Goal: Communication & Community: Answer question/provide support

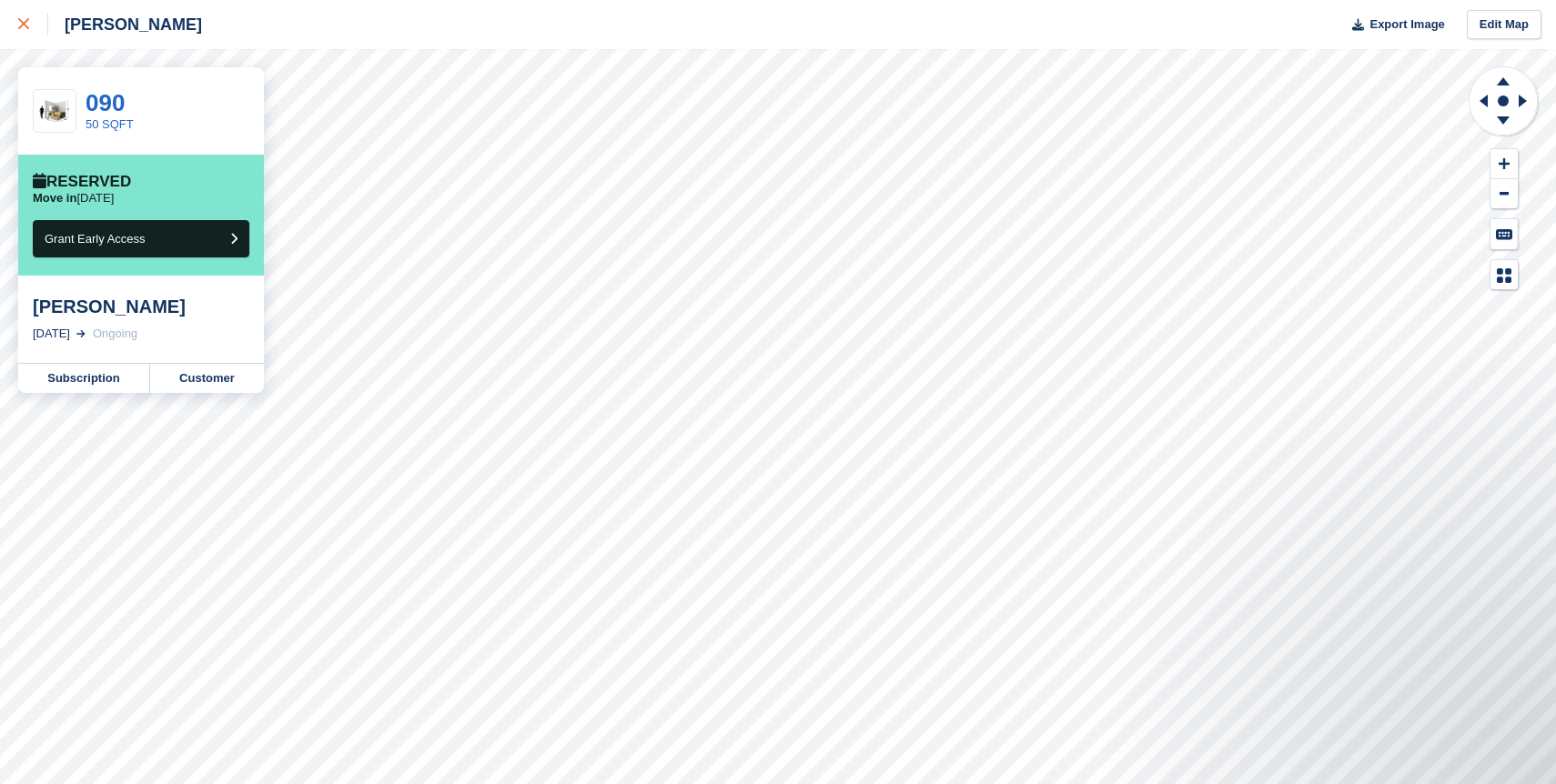
click at [28, 19] on icon at bounding box center [23, 23] width 11 height 11
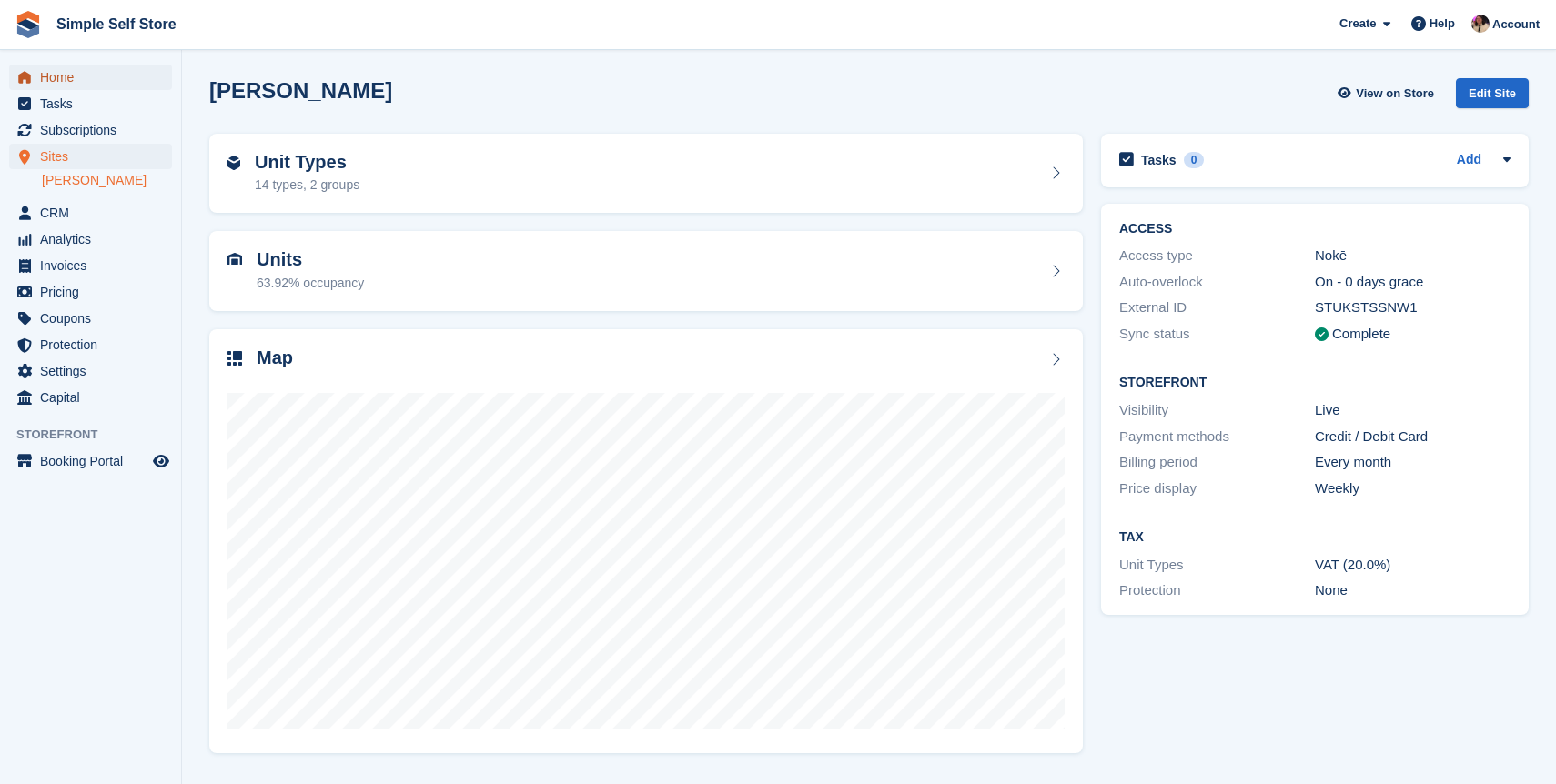
click at [86, 80] on span "Home" at bounding box center [94, 77] width 109 height 25
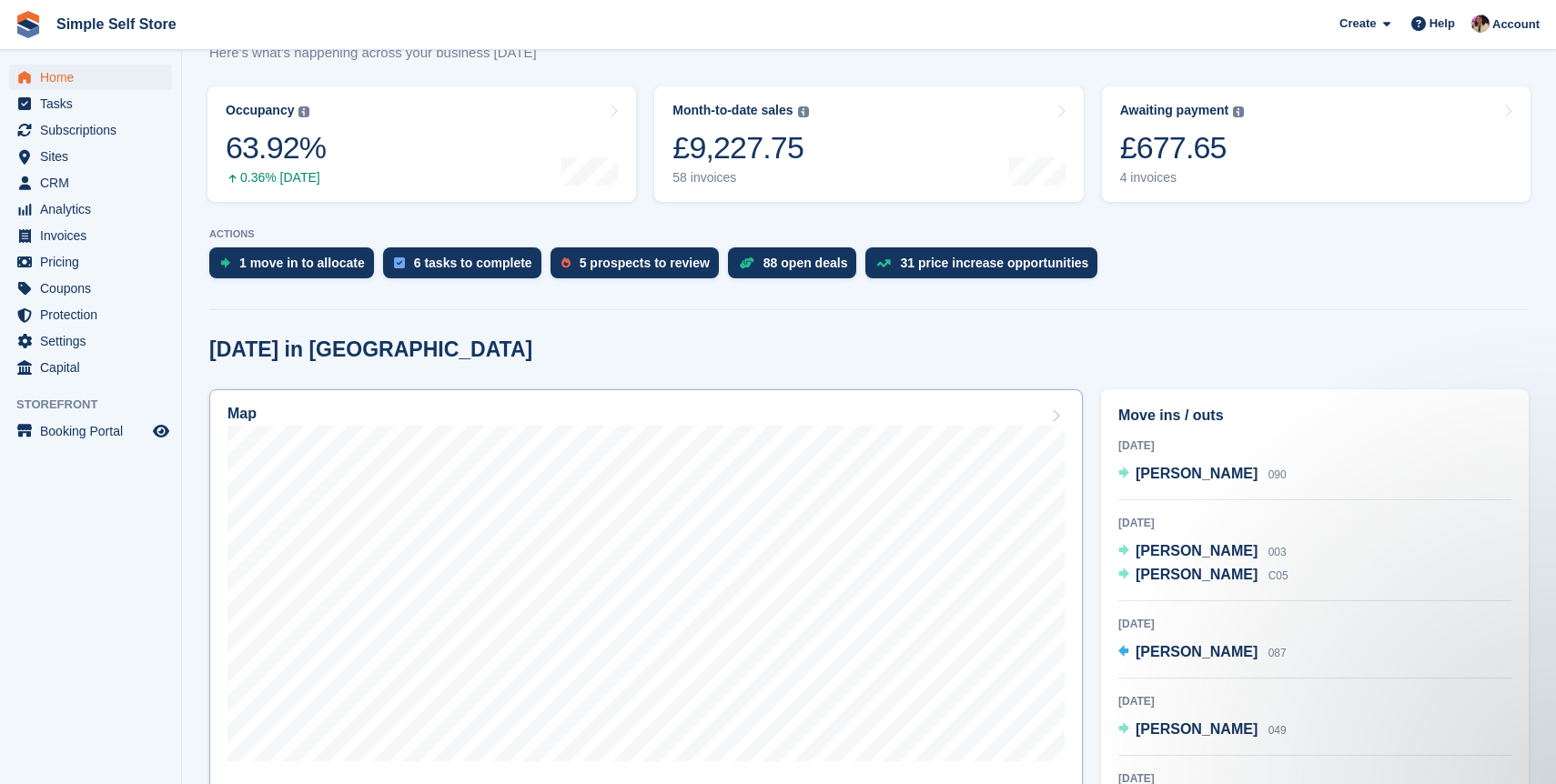
scroll to position [90, 0]
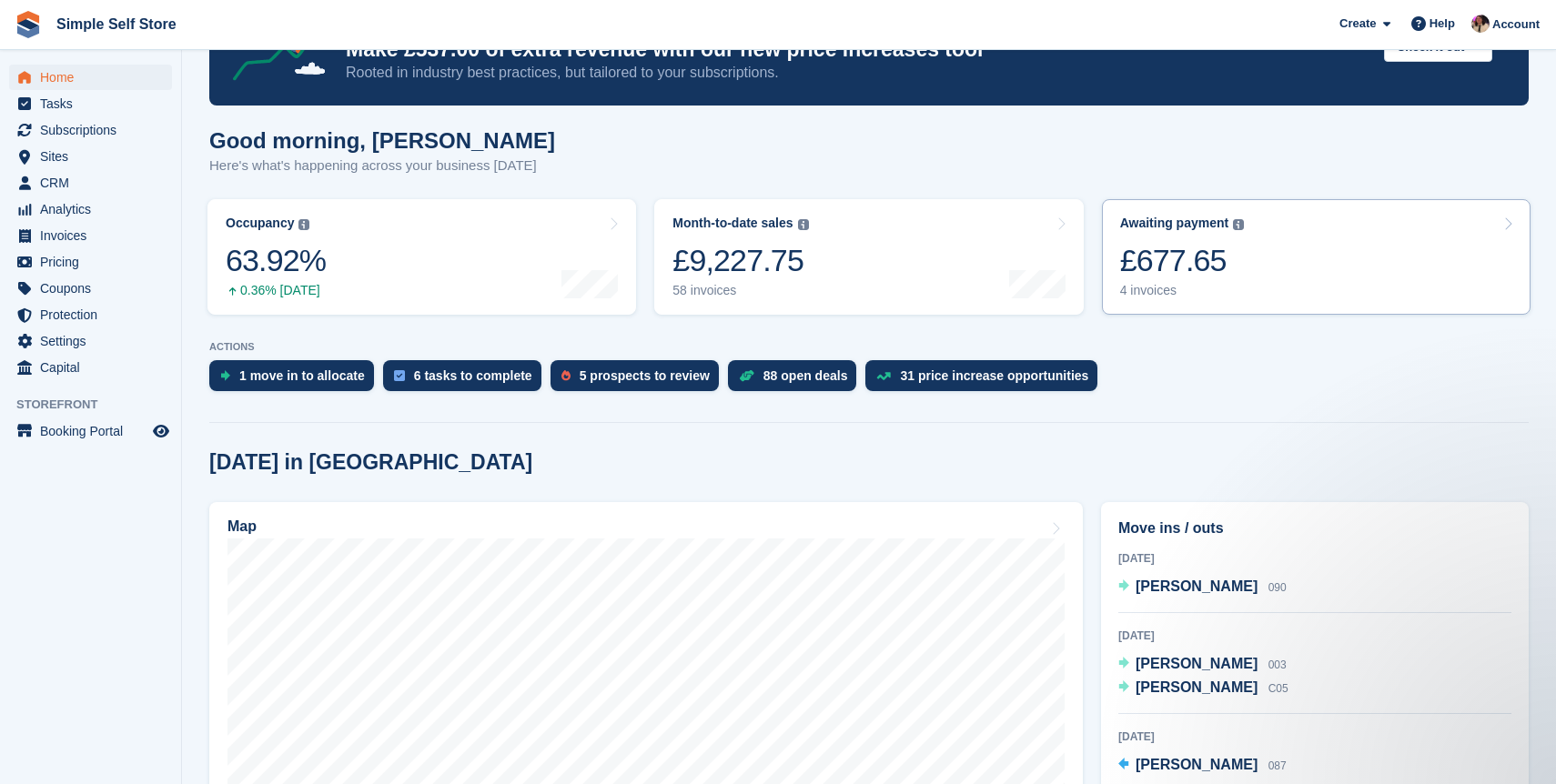
click at [1201, 290] on div "4 invoices" at bounding box center [1182, 290] width 125 height 15
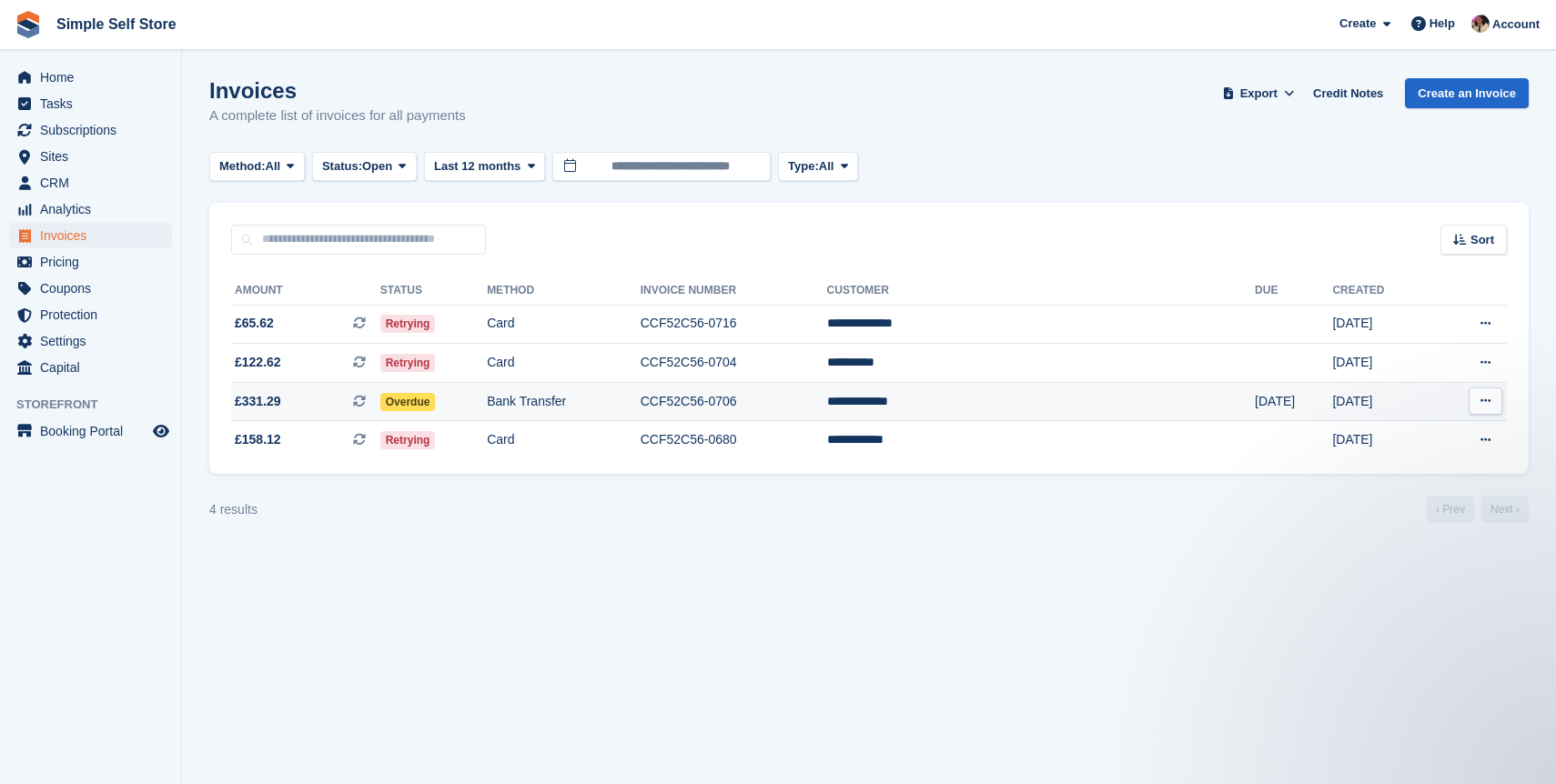
click at [641, 409] on td "Bank Transfer" at bounding box center [564, 401] width 154 height 39
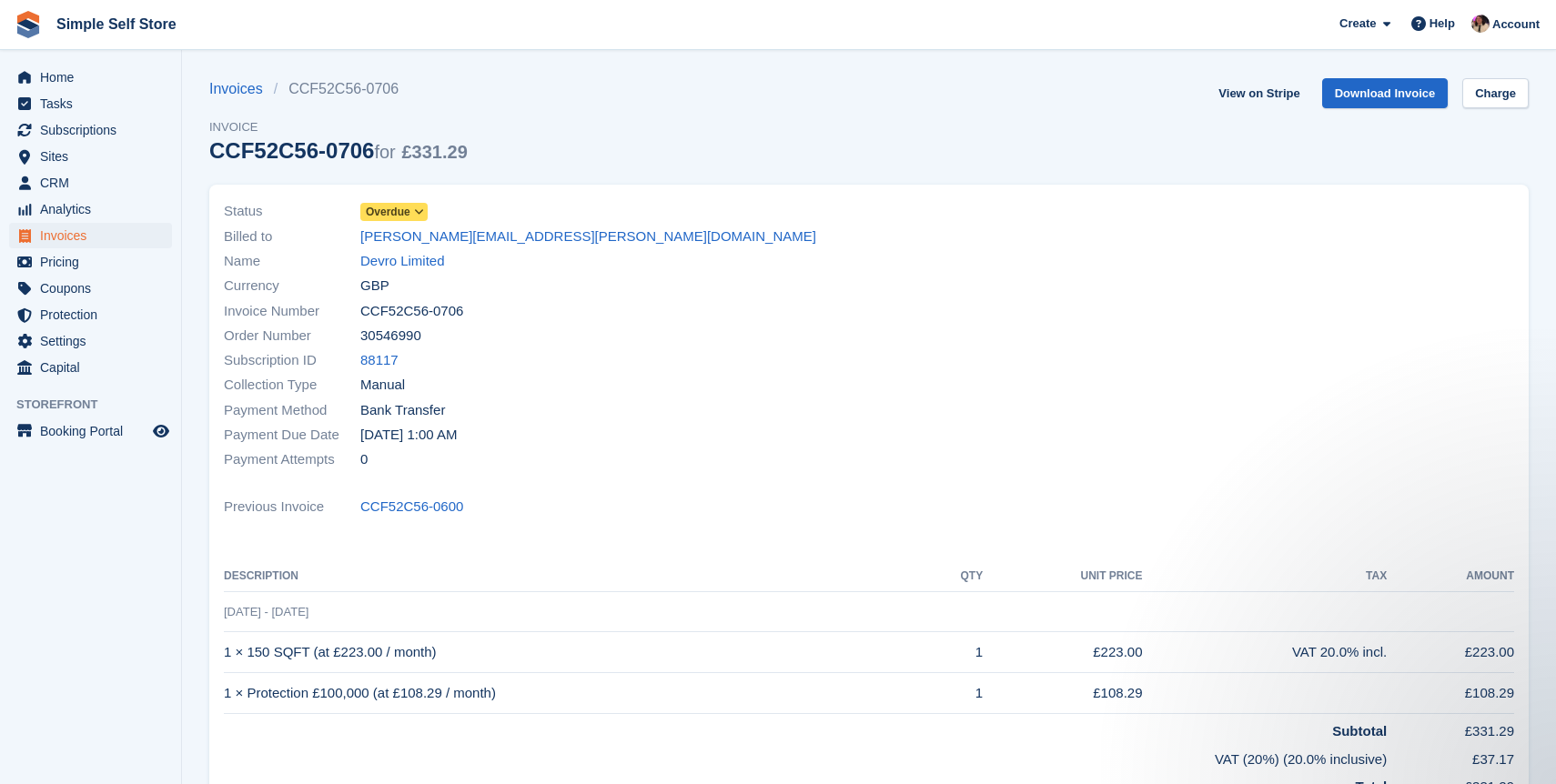
click at [419, 216] on icon at bounding box center [419, 212] width 10 height 11
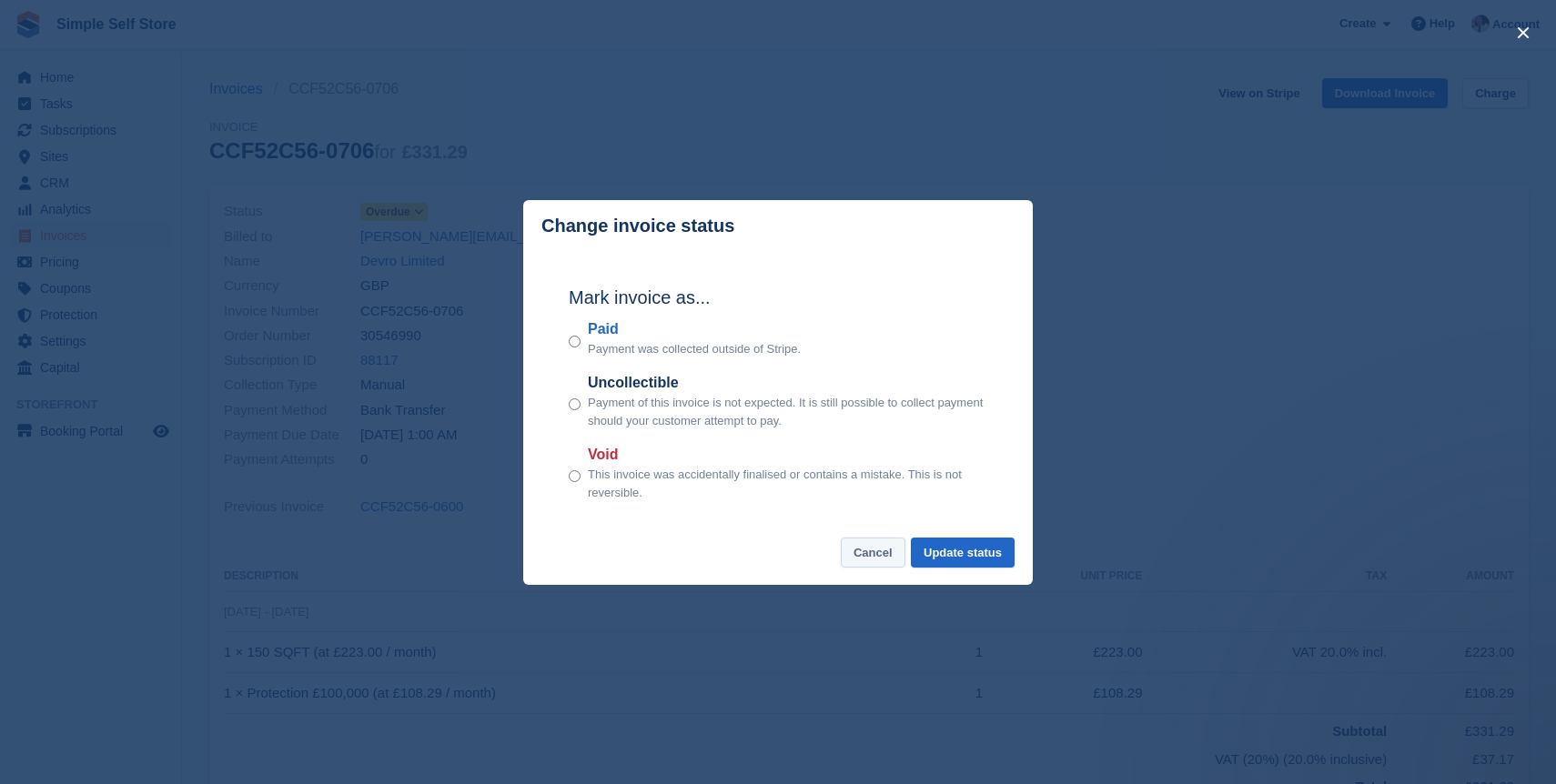
click at [845, 549] on button "Cancel" at bounding box center [873, 553] width 65 height 30
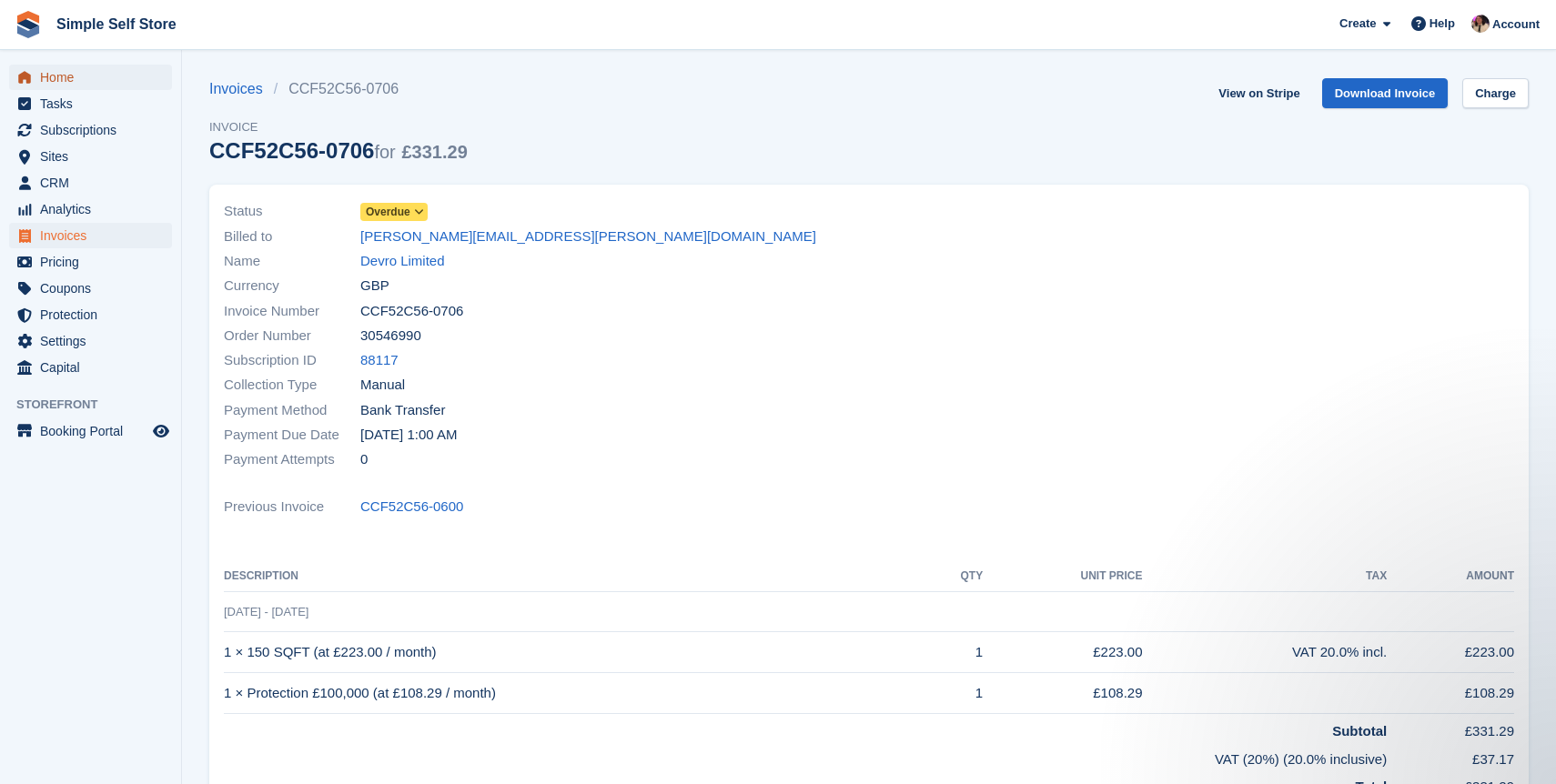
click at [58, 76] on span "Home" at bounding box center [94, 77] width 109 height 25
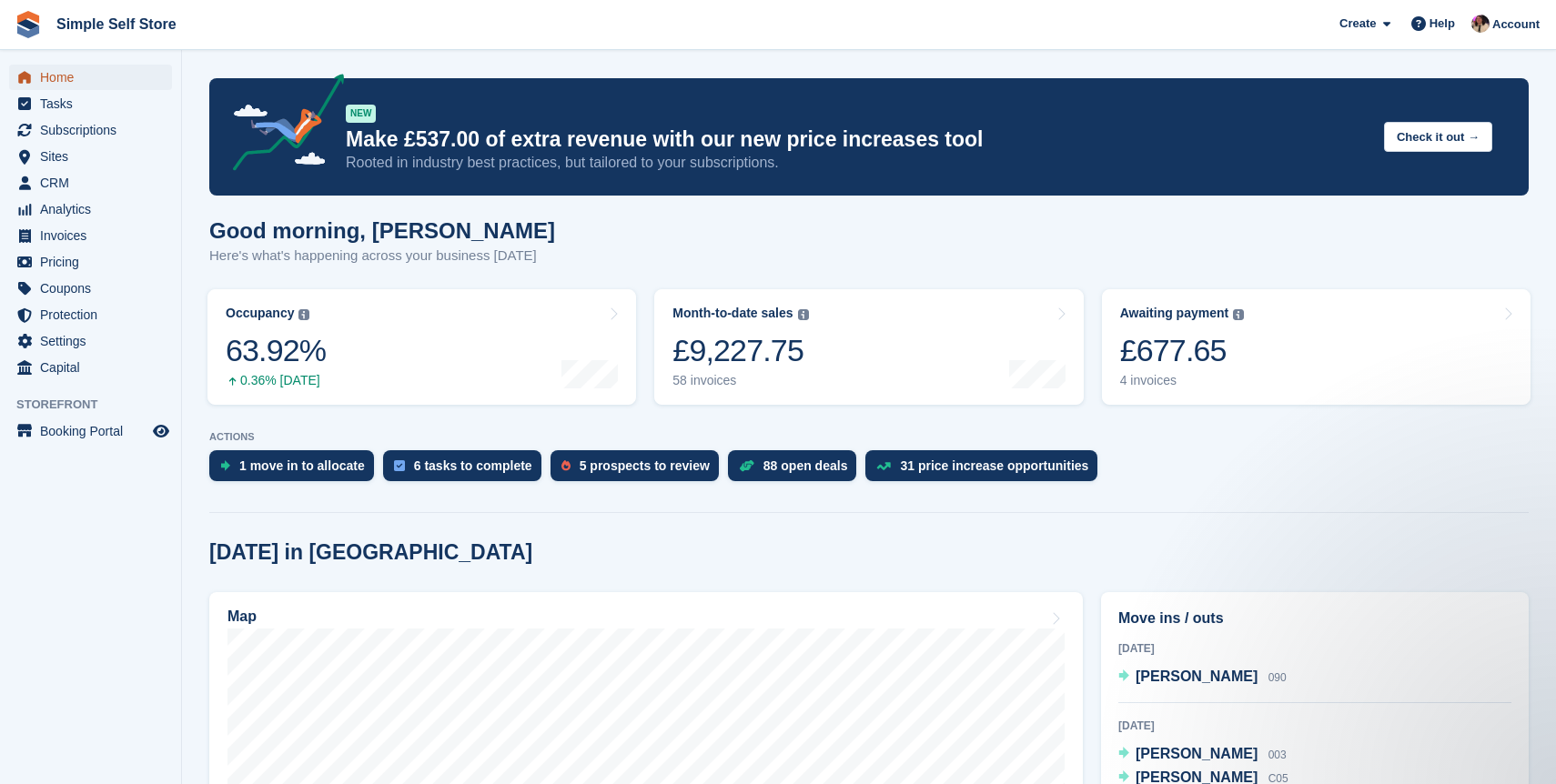
click at [98, 75] on span "Home" at bounding box center [94, 77] width 109 height 25
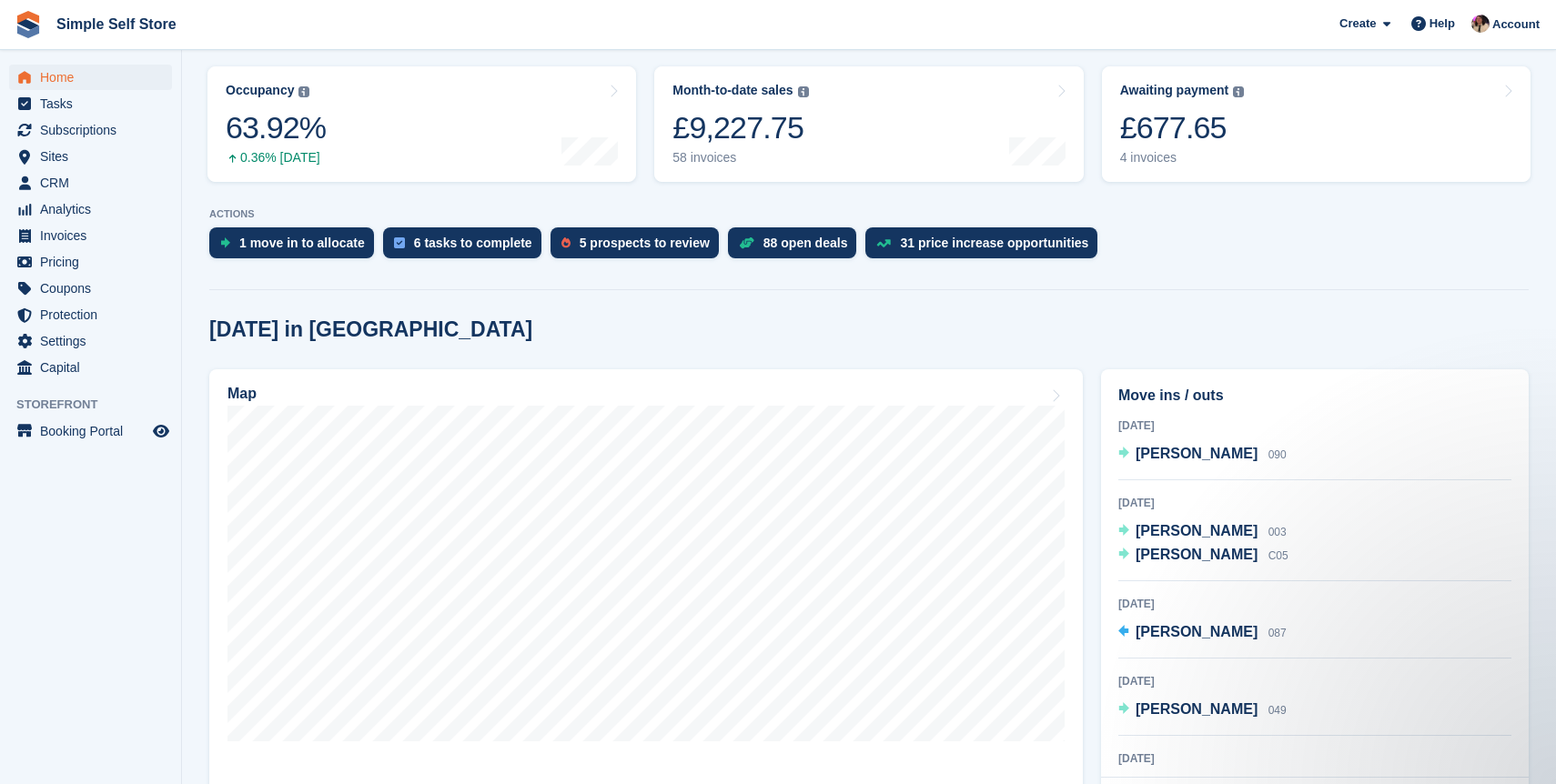
scroll to position [222, 0]
click at [1177, 104] on div "Awaiting payment The total outstanding balance on all open invoices. £677.65 4 …" at bounding box center [1182, 125] width 125 height 83
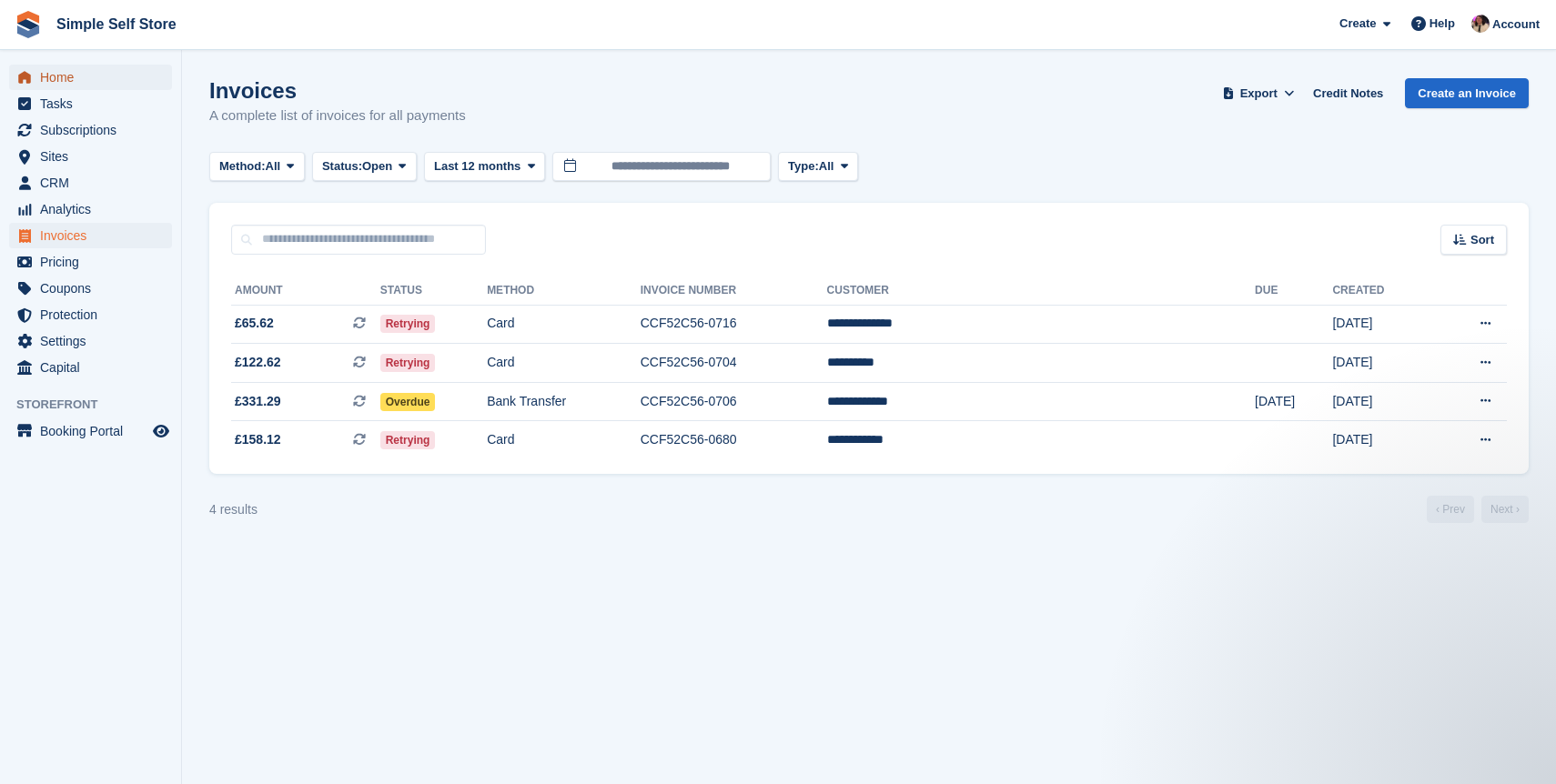
click at [80, 72] on span "Home" at bounding box center [94, 77] width 109 height 25
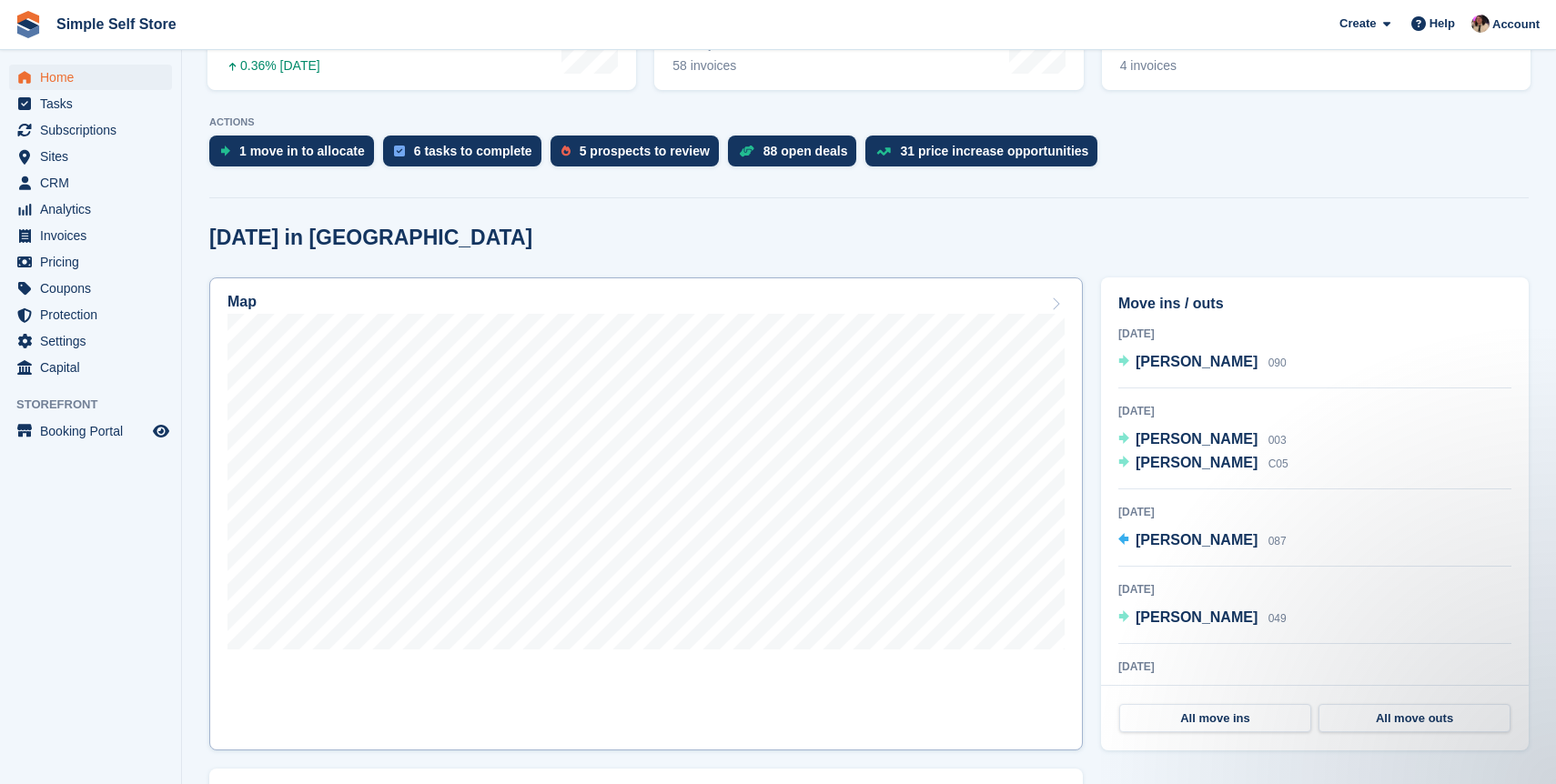
scroll to position [444, 0]
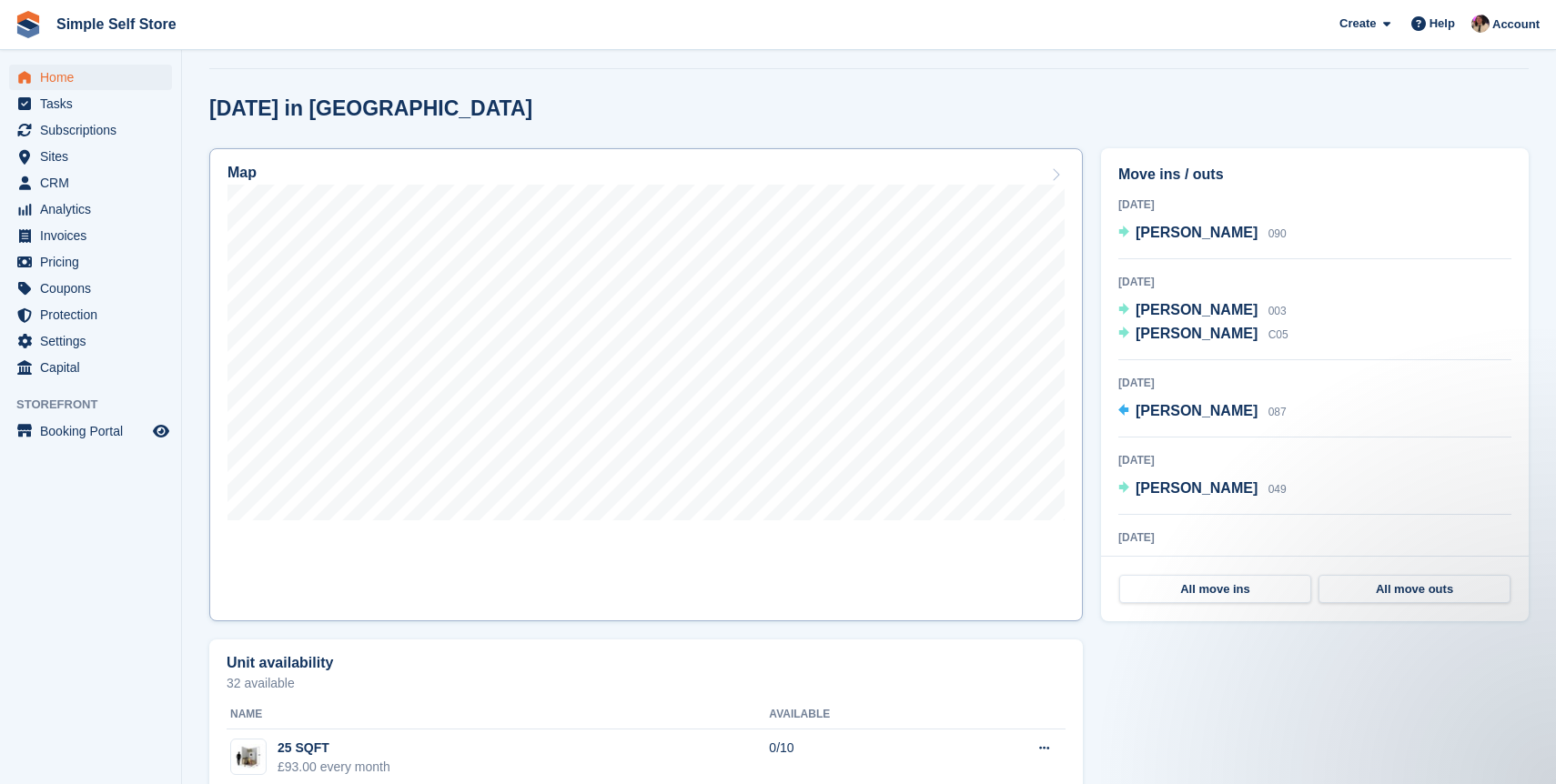
click at [794, 160] on link "Map" at bounding box center [646, 384] width 874 height 473
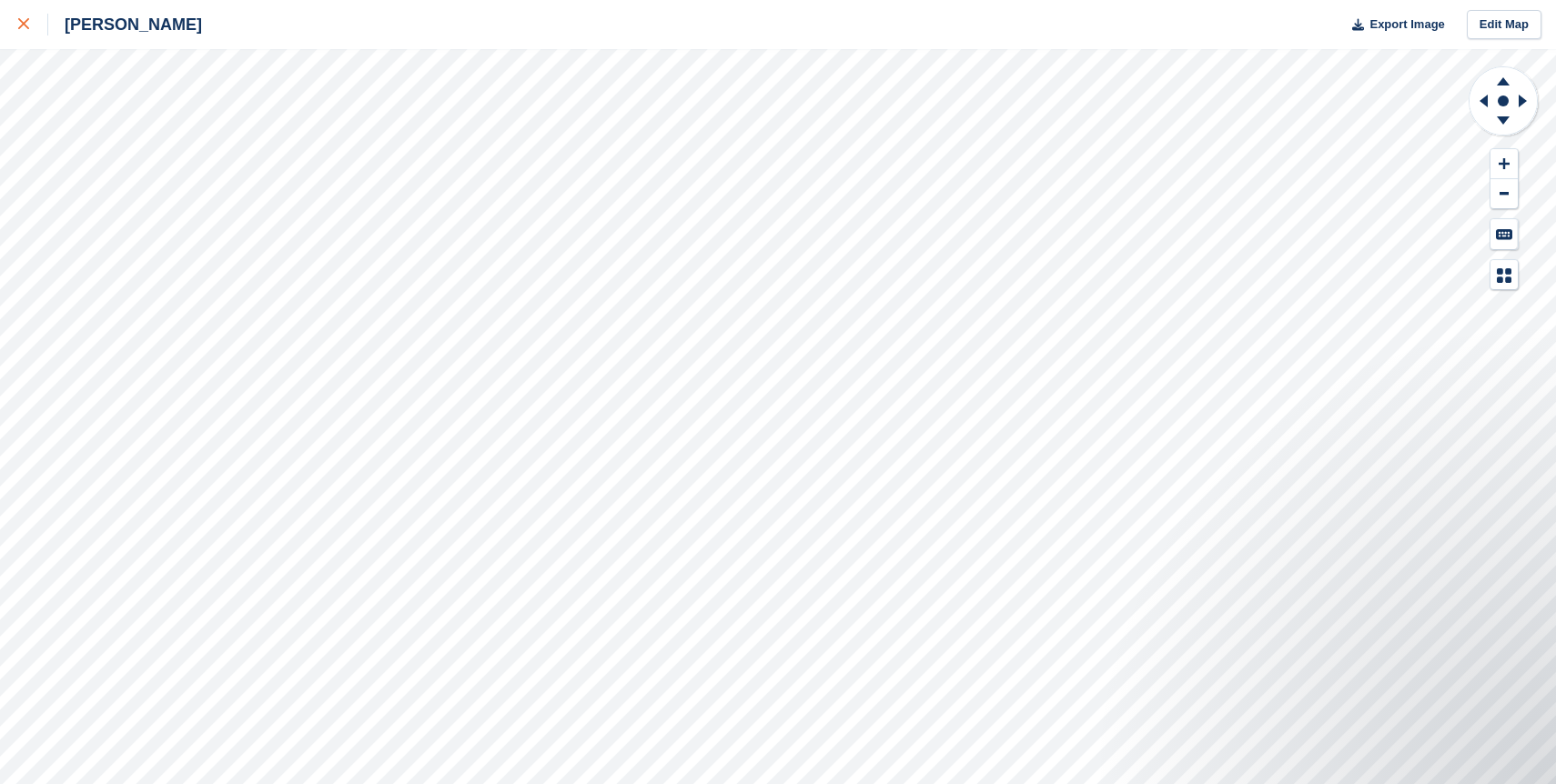
click at [25, 32] on div at bounding box center [33, 25] width 30 height 22
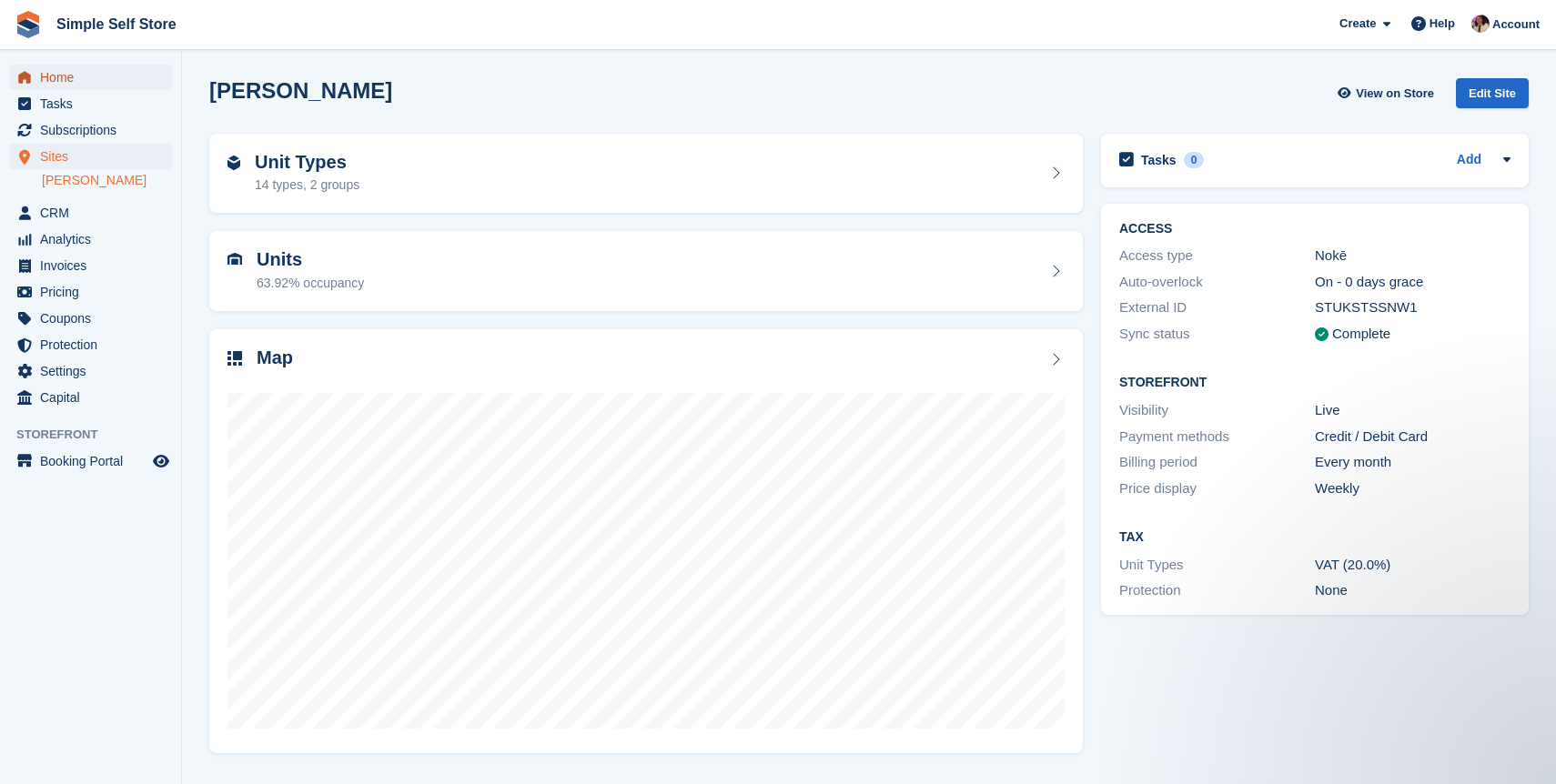
click at [76, 82] on span "Home" at bounding box center [94, 77] width 109 height 25
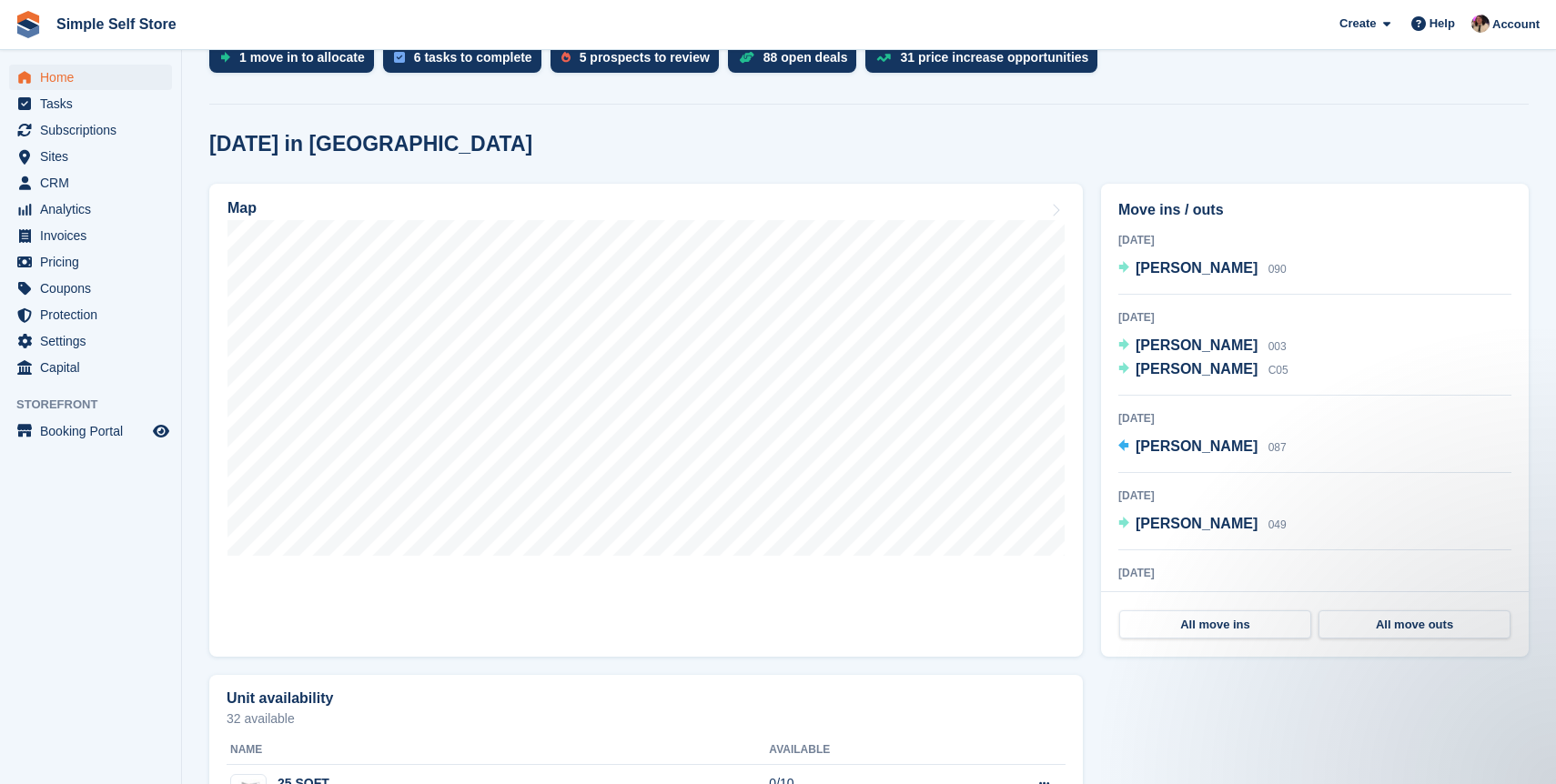
scroll to position [439, 0]
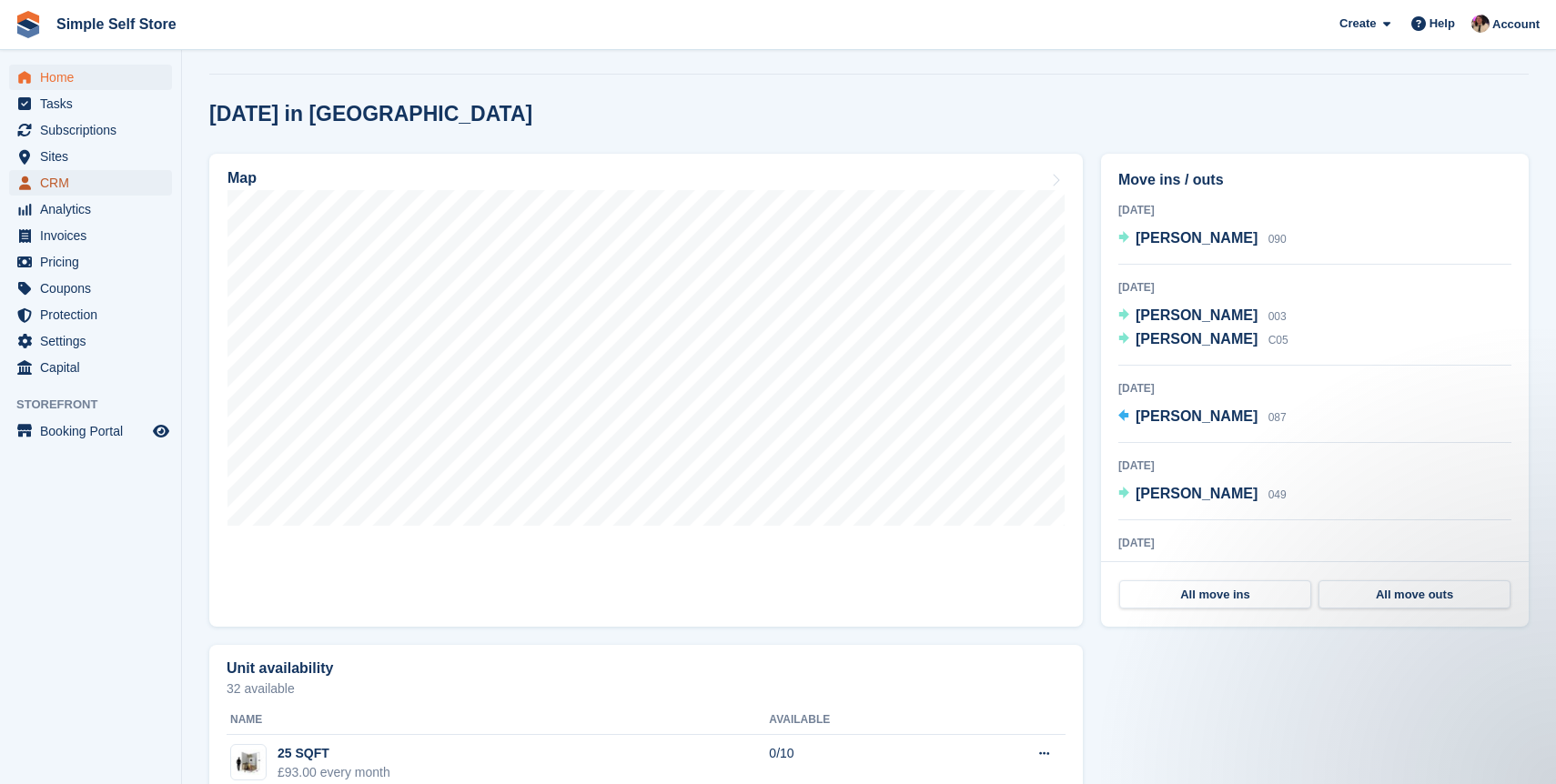
click at [63, 171] on span "CRM" at bounding box center [94, 182] width 109 height 25
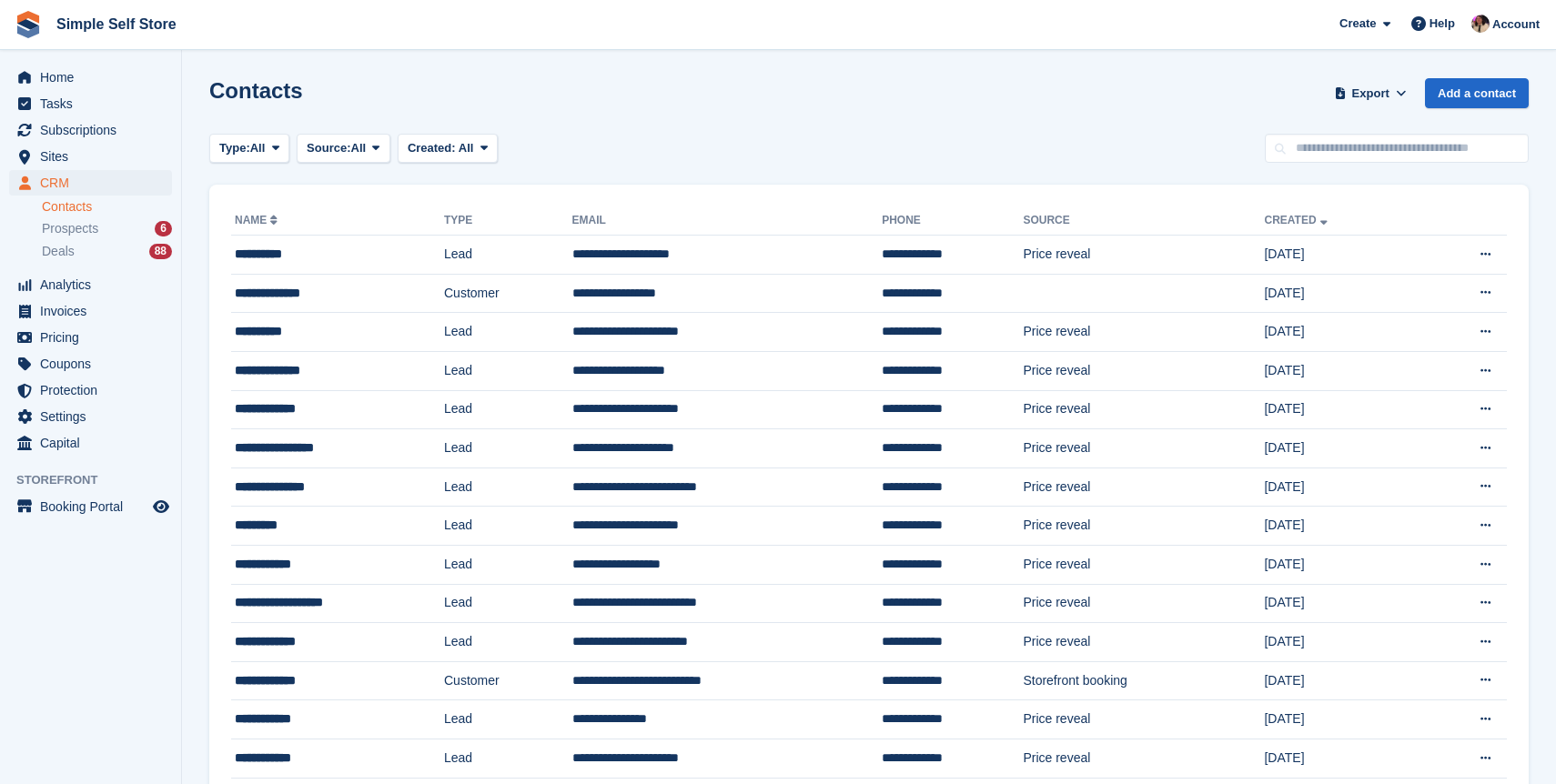
click at [87, 230] on span "Prospects" at bounding box center [70, 228] width 56 height 17
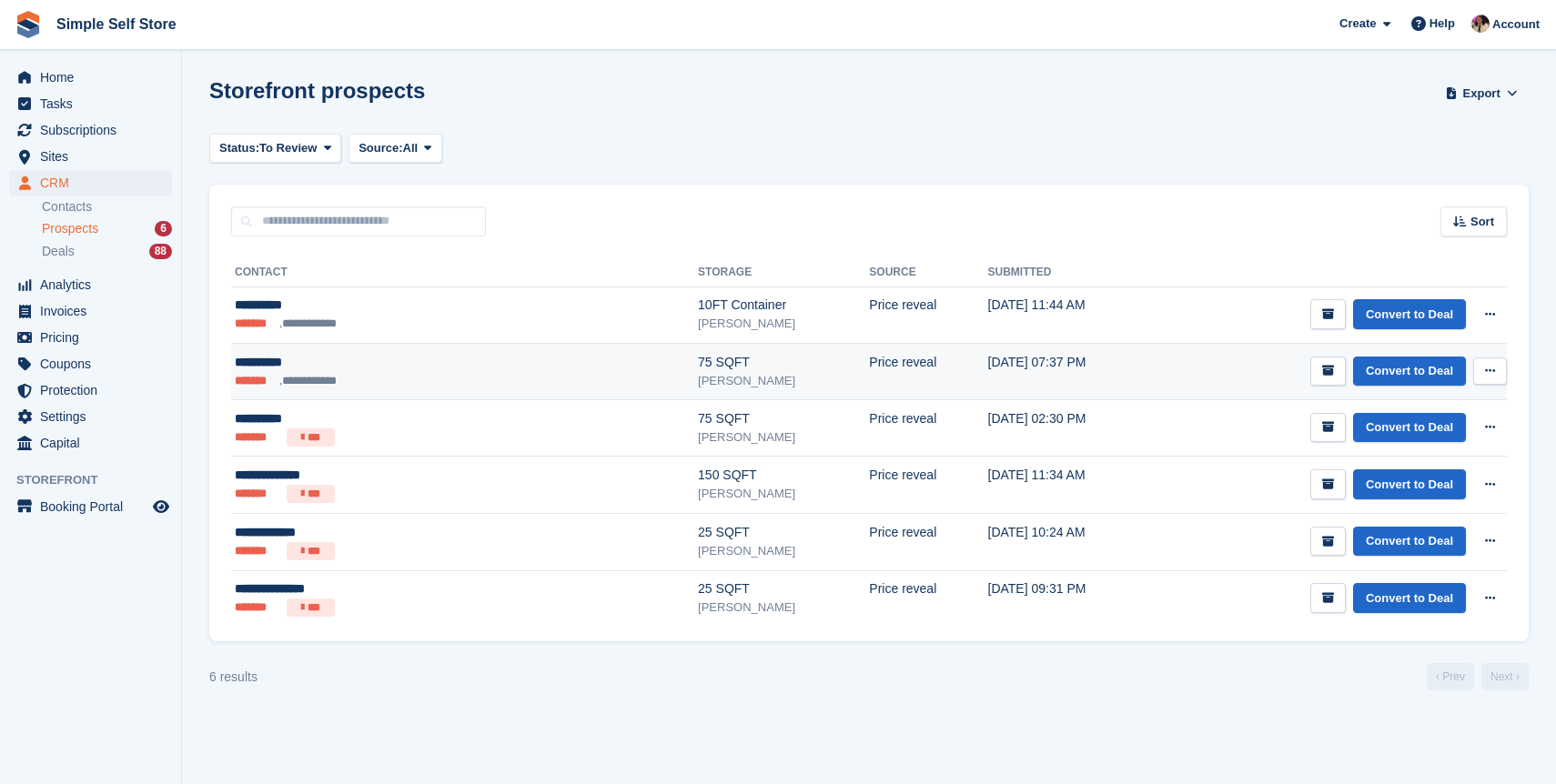
click at [414, 366] on div "**********" at bounding box center [365, 362] width 261 height 19
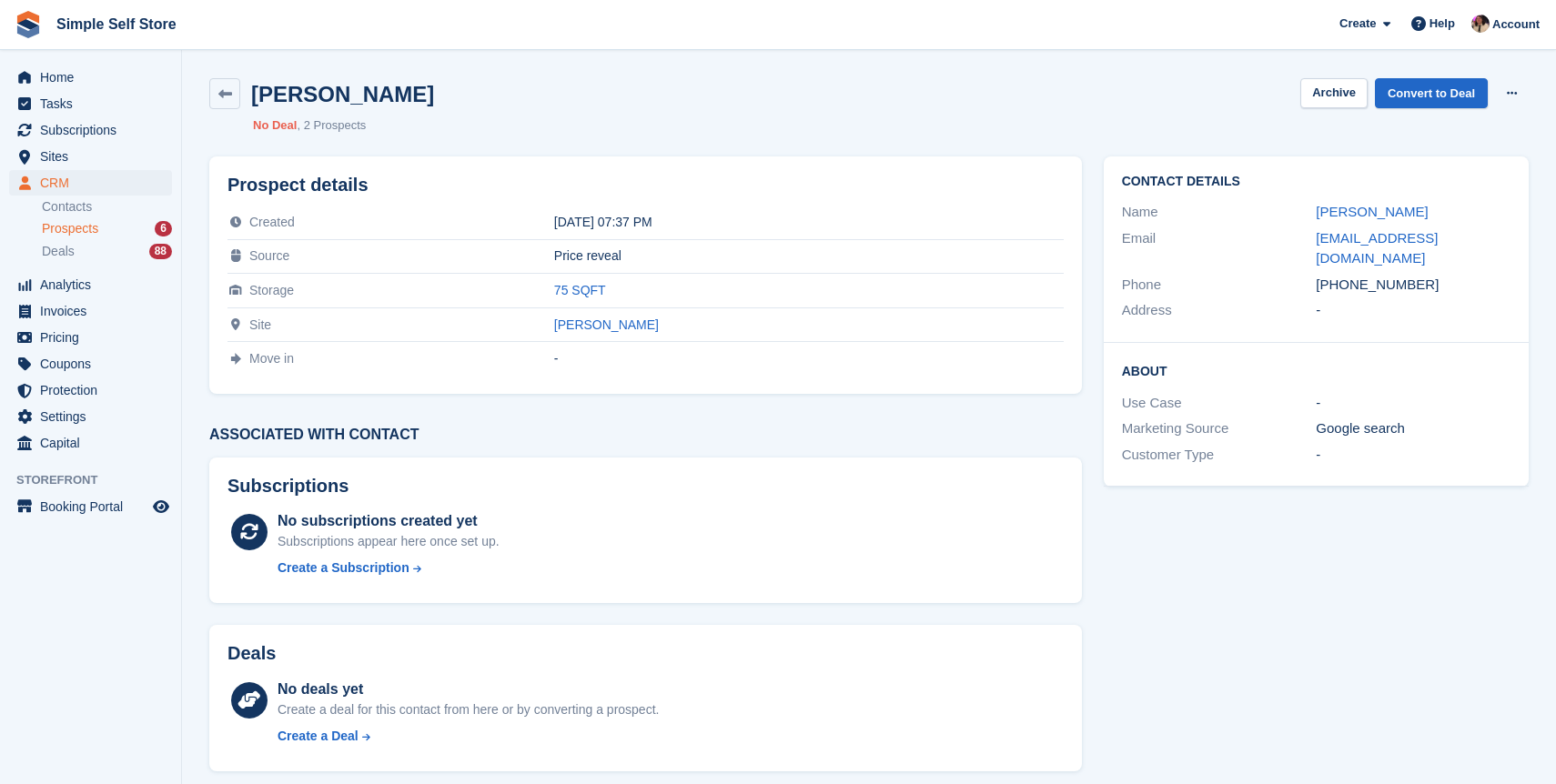
click at [1370, 202] on div "[PERSON_NAME]" at bounding box center [1413, 212] width 195 height 21
click at [1365, 212] on link "[PERSON_NAME]" at bounding box center [1372, 211] width 112 height 15
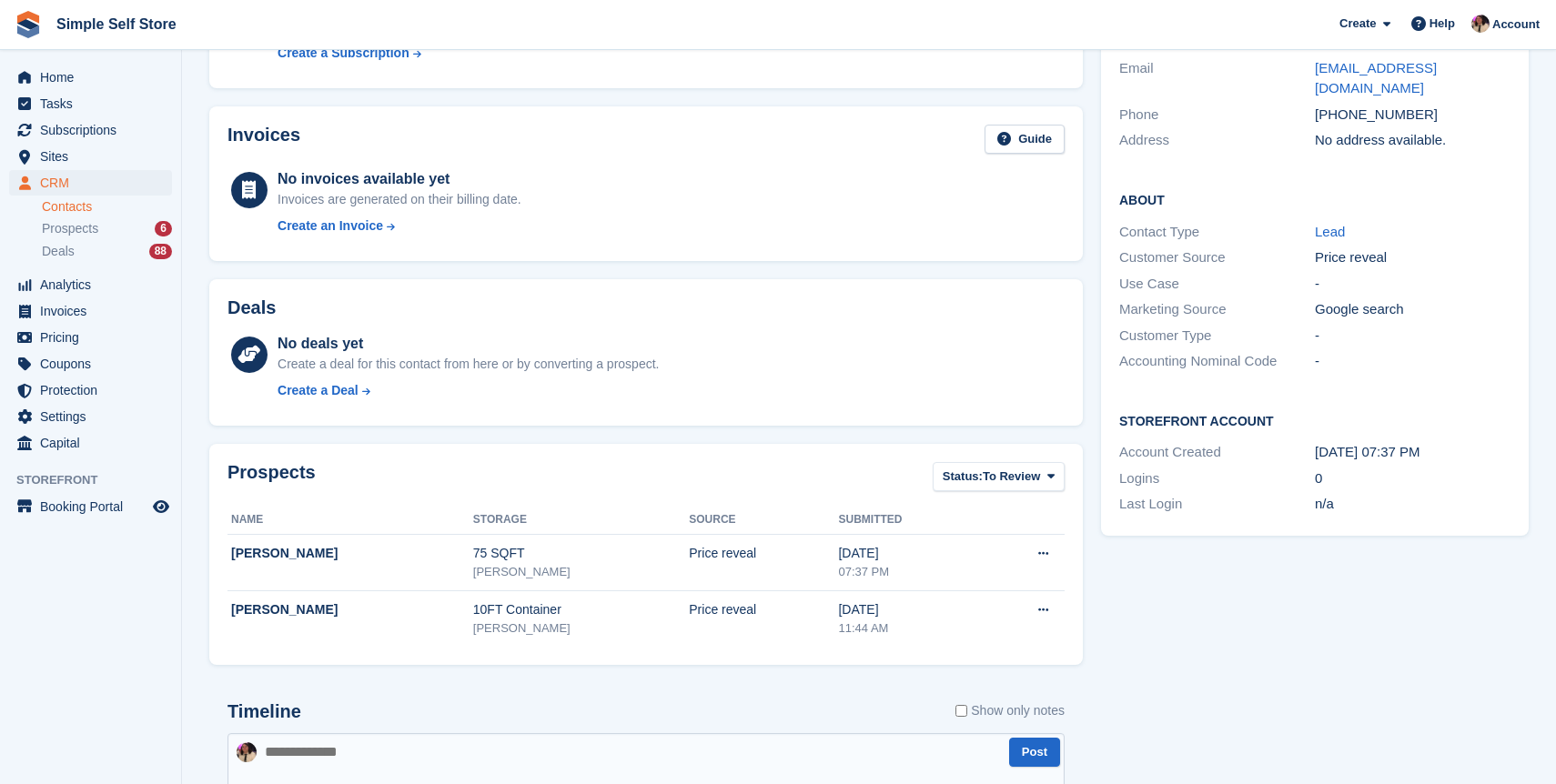
scroll to position [491, 0]
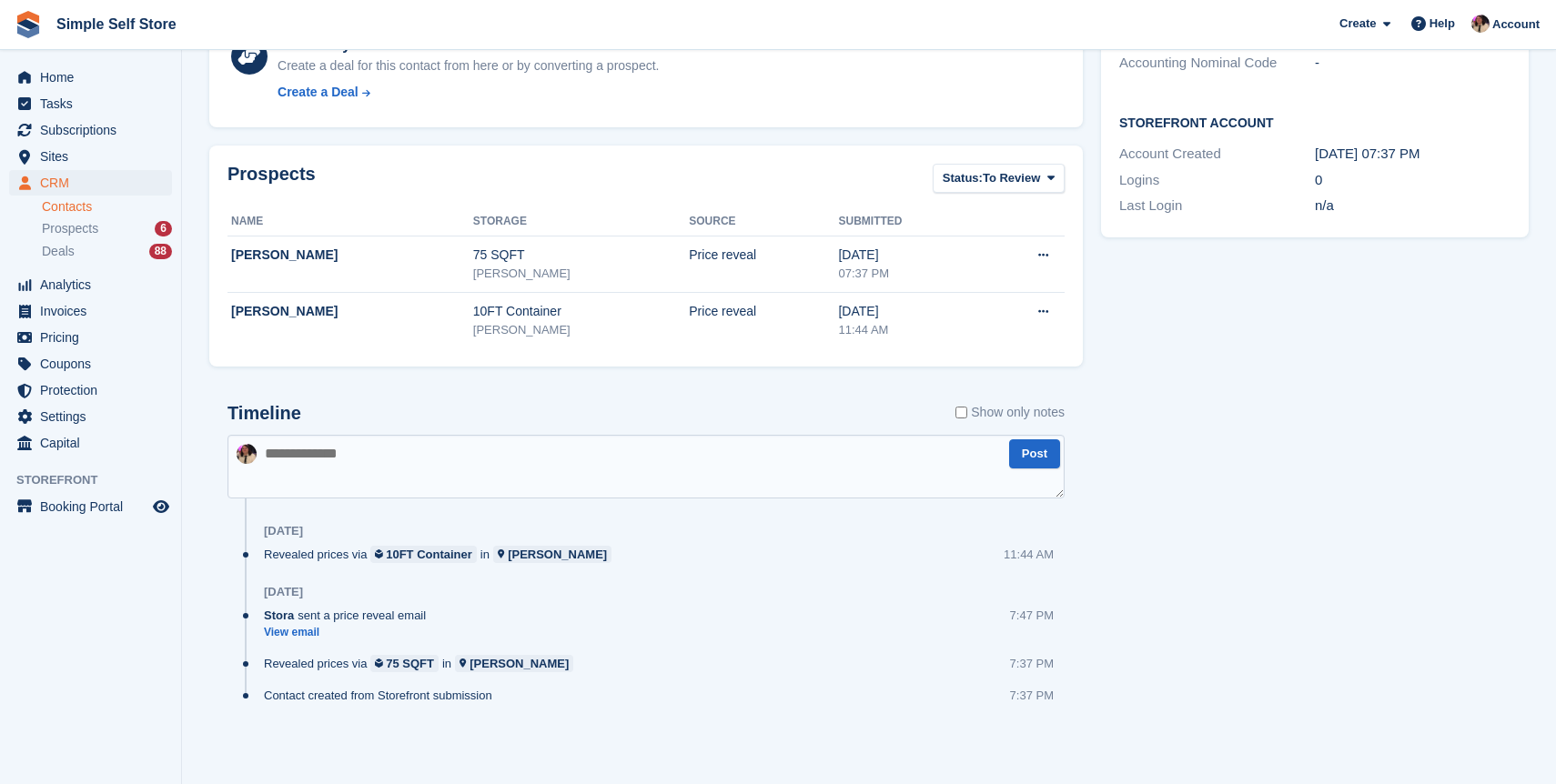
click at [572, 452] on textarea at bounding box center [645, 467] width 837 height 64
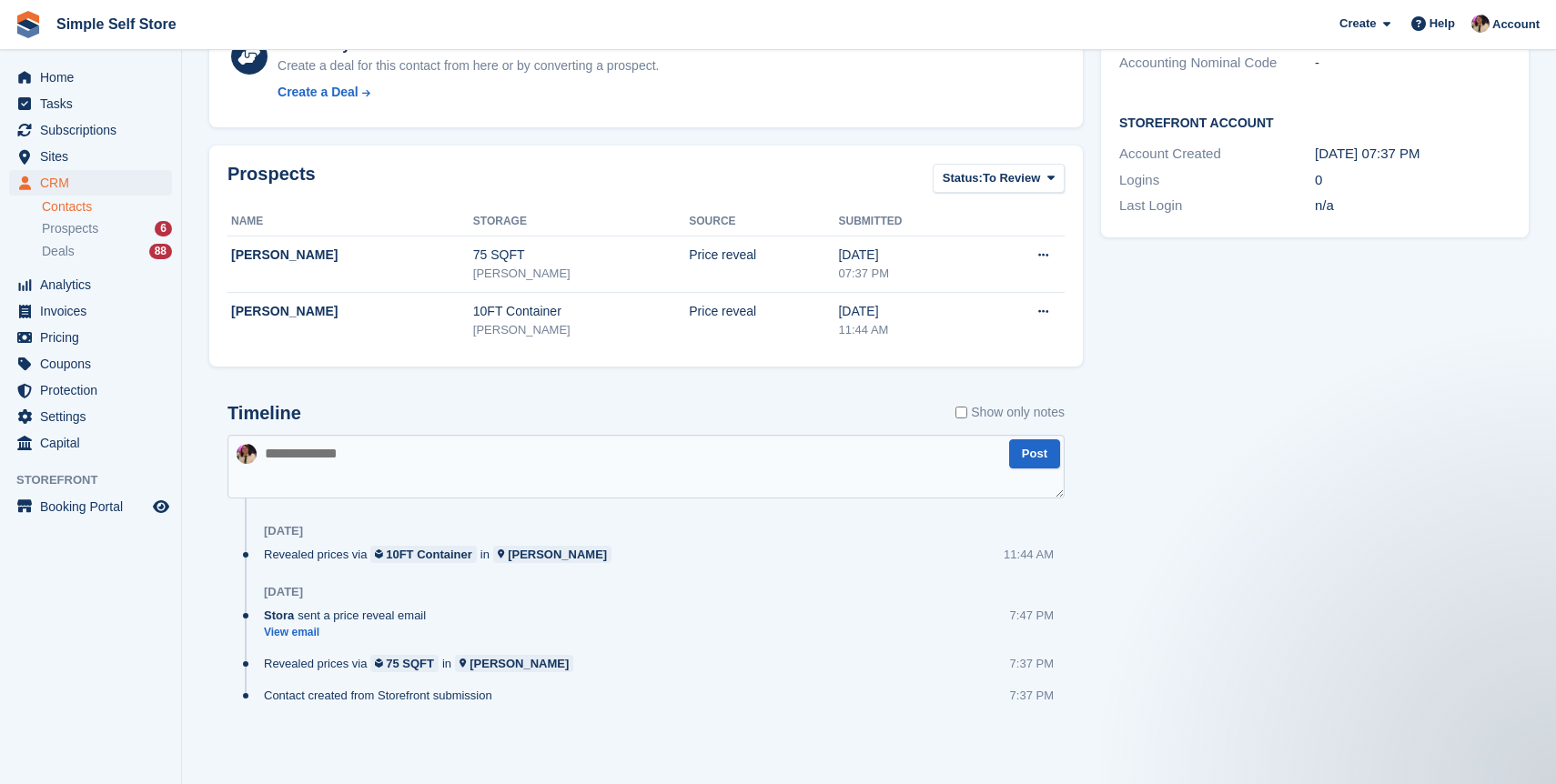
scroll to position [0, 0]
paste textarea "**********"
type textarea "**********"
click at [1036, 464] on button "Post" at bounding box center [1034, 455] width 51 height 30
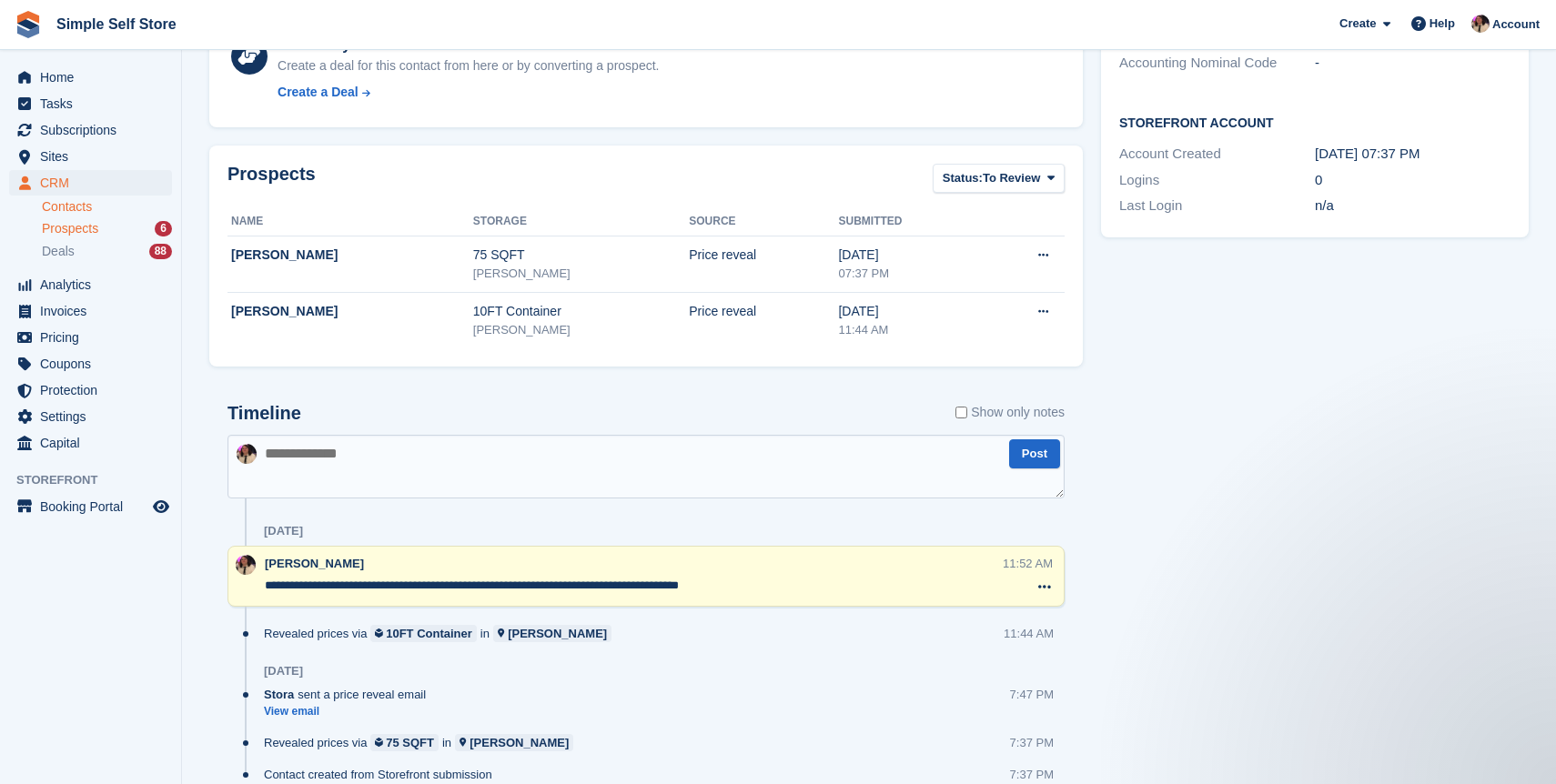
click at [107, 232] on div "Prospects 6" at bounding box center [107, 228] width 130 height 17
